Goal: Task Accomplishment & Management: Manage account settings

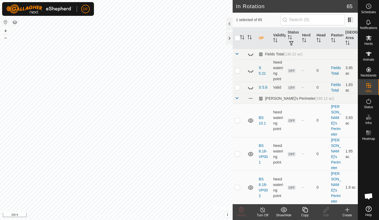
click at [306, 211] on icon at bounding box center [304, 210] width 7 height 6
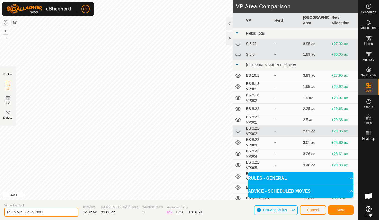
click at [31, 213] on input "M - Move 9.24-VP001" at bounding box center [41, 212] width 74 height 9
click at [48, 211] on input "M - Move 9.26-VP001" at bounding box center [41, 212] width 74 height 9
type input "M - Move 9.26"
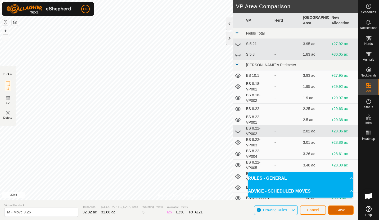
click at [343, 211] on span "Save" at bounding box center [340, 210] width 9 height 4
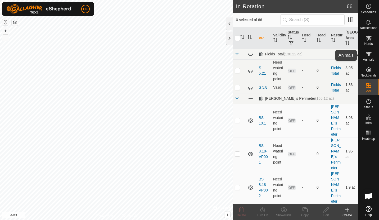
click at [368, 56] on icon at bounding box center [368, 54] width 6 height 4
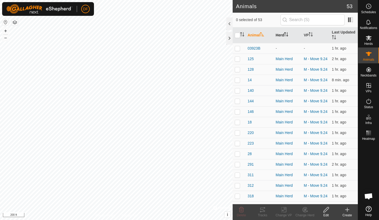
click at [285, 35] on icon "Activate to sort" at bounding box center [286, 34] width 4 height 4
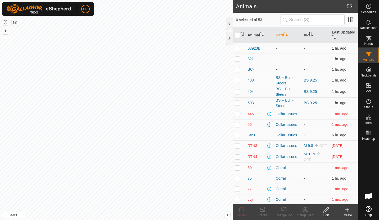
click at [237, 47] on p-checkbox at bounding box center [236, 48] width 5 height 4
checkbox input "true"
click at [236, 60] on p-checkbox at bounding box center [236, 59] width 5 height 4
checkbox input "true"
click at [305, 211] on icon at bounding box center [305, 210] width 4 height 3
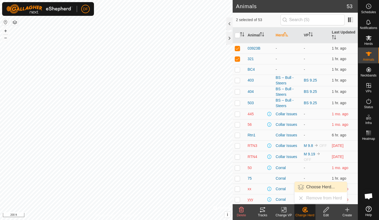
click at [316, 187] on link "Choose Herd..." at bounding box center [320, 187] width 52 height 11
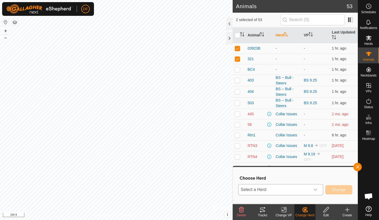
click at [315, 191] on icon "dropdown trigger" at bounding box center [315, 190] width 4 height 4
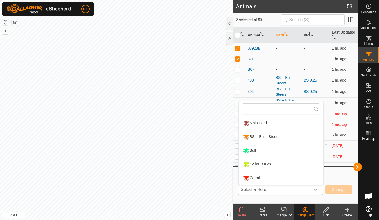
click at [262, 123] on li "Main Herd" at bounding box center [280, 123] width 85 height 13
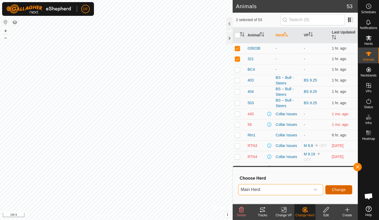
click at [336, 191] on span "Change" at bounding box center [339, 190] width 14 height 4
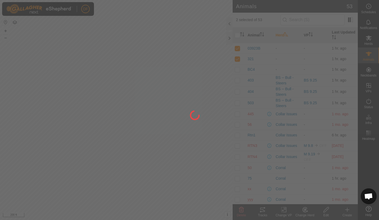
checkbox input "false"
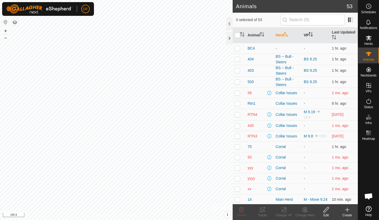
click at [309, 35] on icon "Activate to sort" at bounding box center [310, 34] width 4 height 4
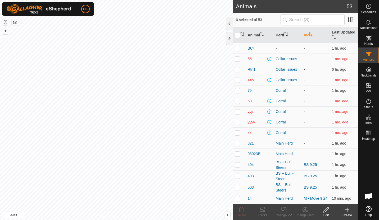
click at [237, 145] on p-checkbox at bounding box center [236, 143] width 5 height 4
checkbox input "false"
click at [237, 155] on p-checkbox at bounding box center [236, 154] width 5 height 4
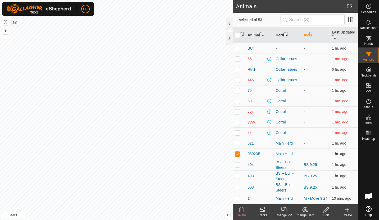
checkbox input "false"
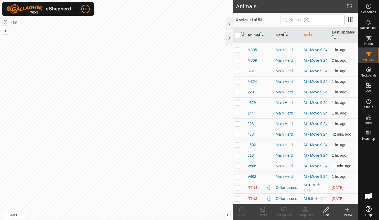
scroll to position [432, 0]
click at [238, 177] on p-checkbox at bounding box center [236, 177] width 5 height 4
click at [236, 177] on p-checkbox at bounding box center [236, 177] width 5 height 4
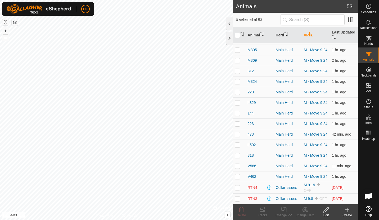
click at [238, 176] on p-checkbox at bounding box center [236, 177] width 5 height 4
checkbox input "false"
click at [305, 211] on icon at bounding box center [305, 210] width 4 height 3
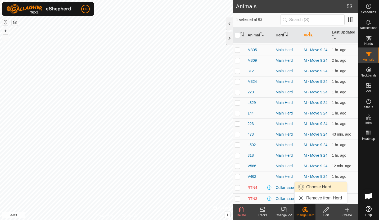
click at [312, 188] on link "Choose Herd..." at bounding box center [320, 187] width 52 height 11
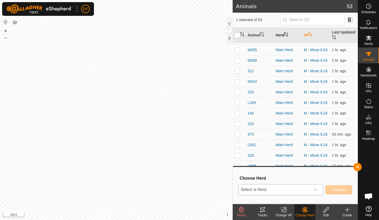
click at [314, 189] on icon "dropdown trigger" at bounding box center [315, 190] width 4 height 4
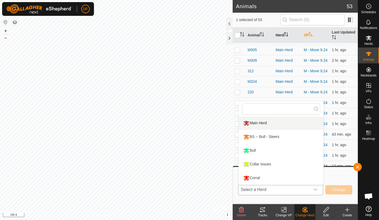
click at [256, 123] on li "Main Herd" at bounding box center [280, 123] width 85 height 13
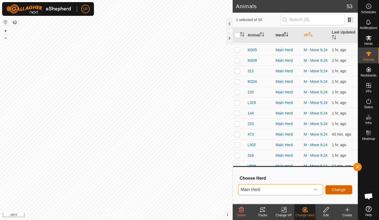
click at [335, 191] on span "Change" at bounding box center [339, 190] width 14 height 4
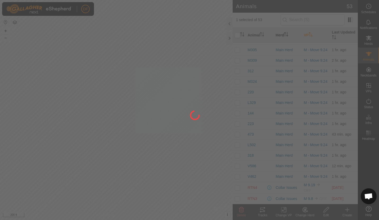
checkbox input "false"
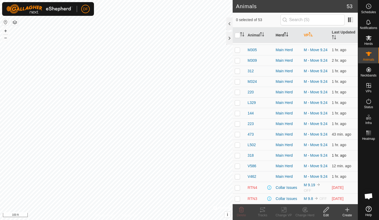
click at [238, 154] on p-checkbox at bounding box center [236, 156] width 5 height 4
checkbox input "false"
click at [238, 178] on p-checkbox at bounding box center [236, 177] width 5 height 4
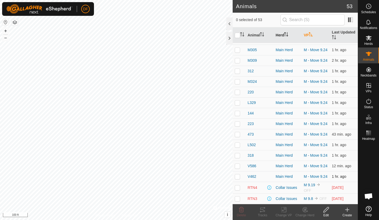
click at [238, 178] on p-checkbox at bounding box center [236, 177] width 5 height 4
click at [237, 176] on p-checkbox at bounding box center [236, 177] width 5 height 4
click at [237, 177] on p-checkbox at bounding box center [236, 177] width 5 height 4
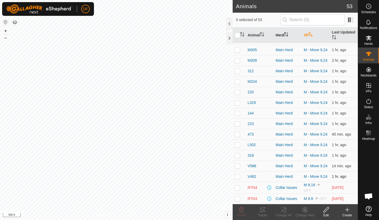
checkbox input "true"
